Goal: Information Seeking & Learning: Learn about a topic

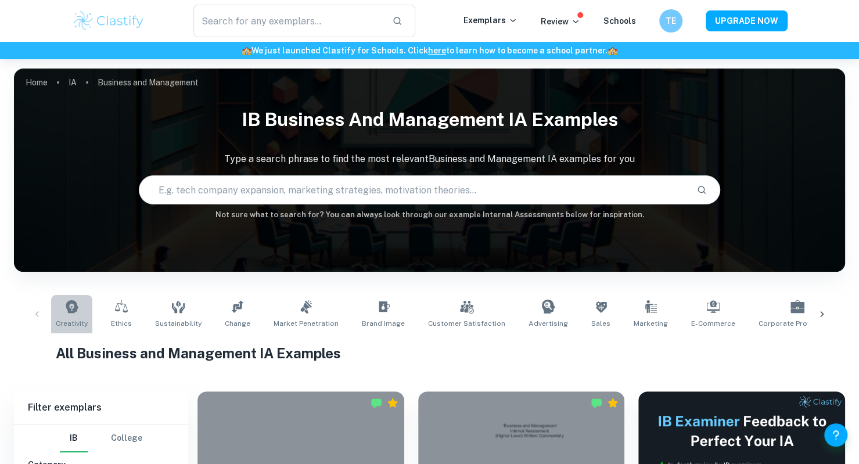
click at [59, 315] on link "Creativity" at bounding box center [71, 314] width 41 height 38
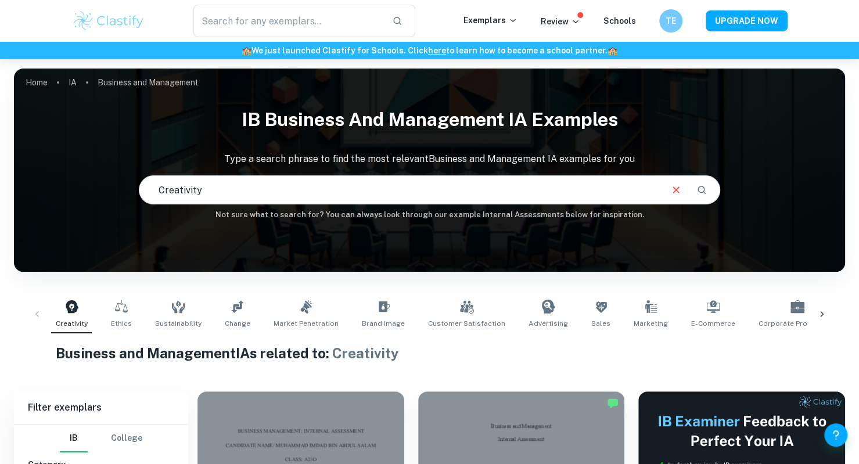
scroll to position [272, 0]
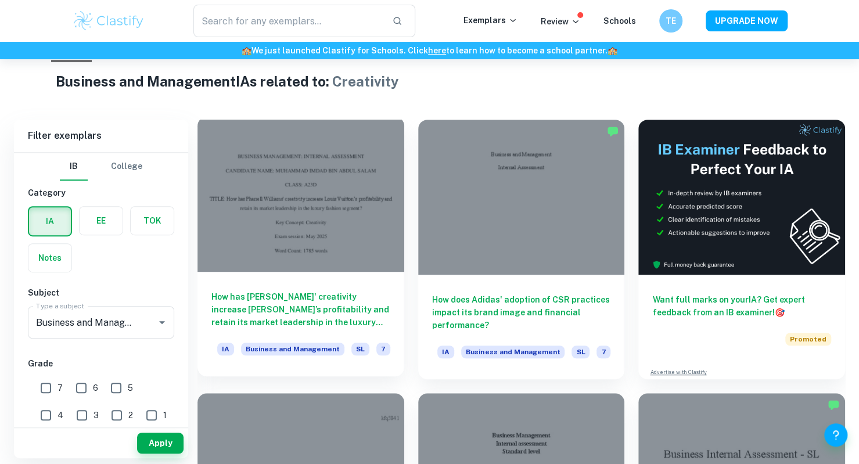
click at [329, 311] on h6 "How has [PERSON_NAME]' creativity increase [PERSON_NAME]’s profitability and re…" at bounding box center [300, 309] width 179 height 38
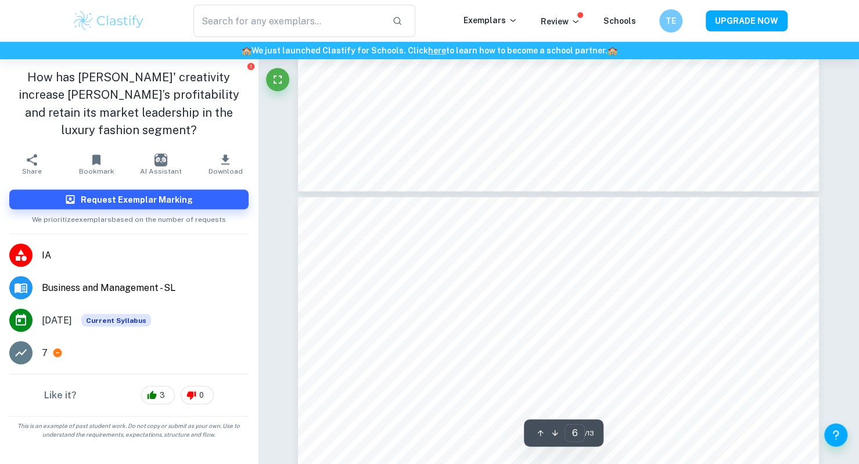
scroll to position [3749, 0]
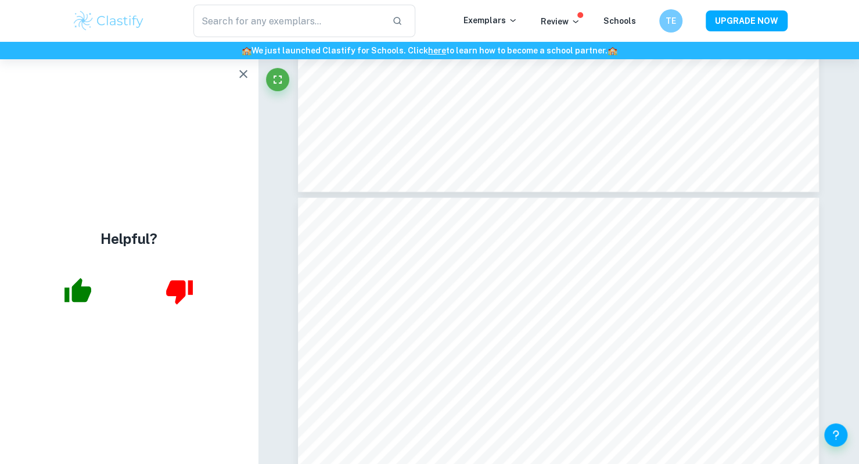
click at [72, 148] on div "Helpful?" at bounding box center [129, 261] width 258 height 405
click at [233, 73] on button "button" at bounding box center [243, 73] width 23 height 23
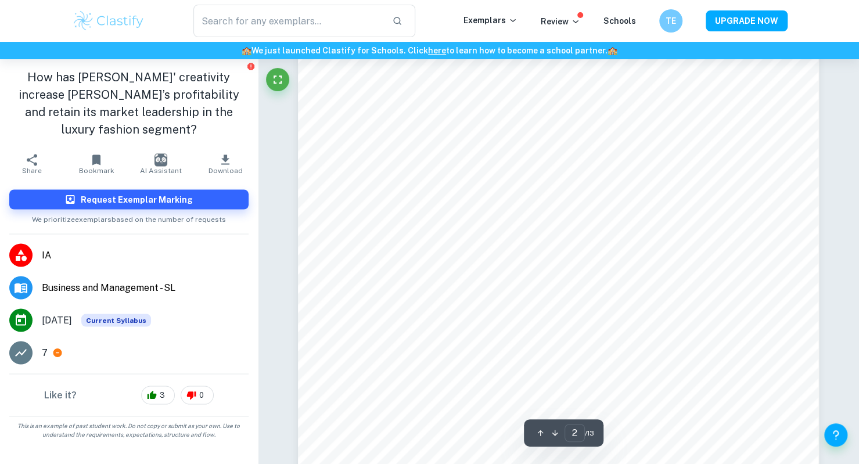
scroll to position [1100, 0]
type input "1"
